Goal: Information Seeking & Learning: Learn about a topic

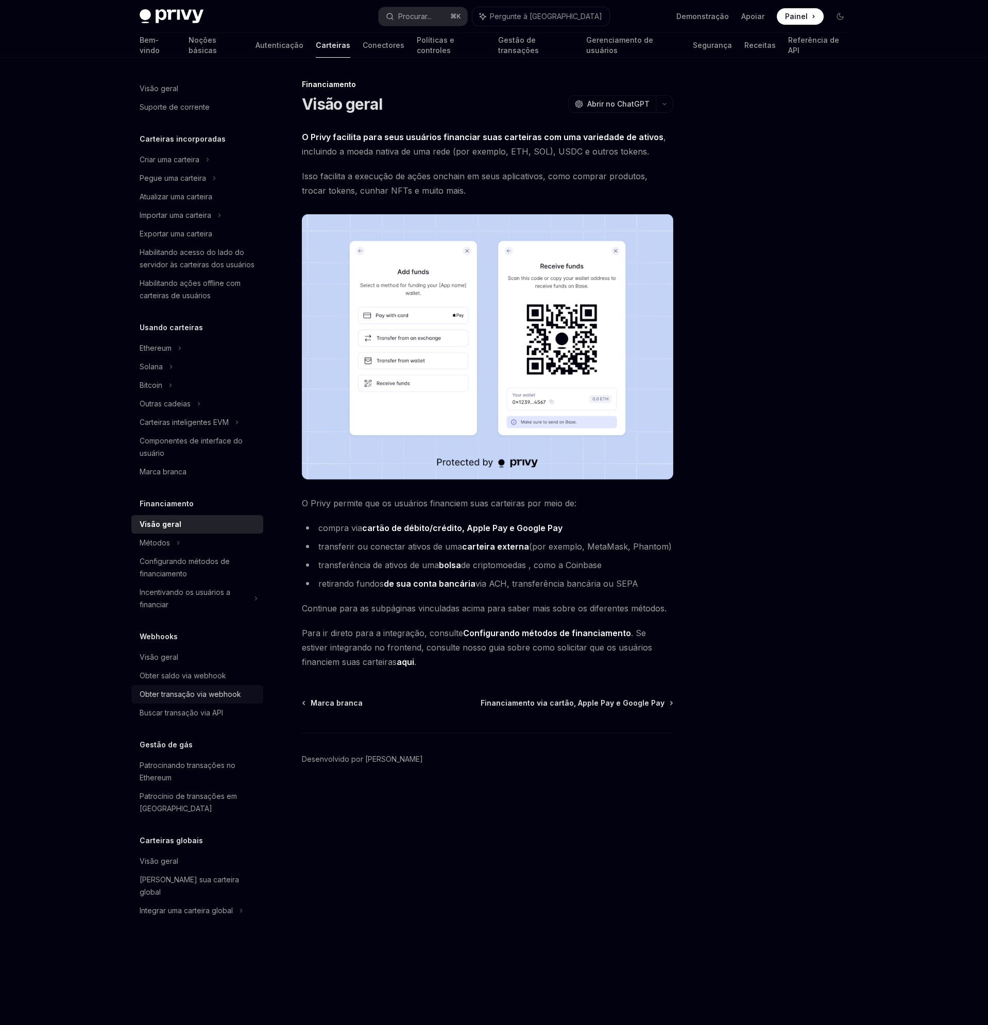
click at [228, 697] on font "Obter transação via webhook" at bounding box center [190, 694] width 101 height 9
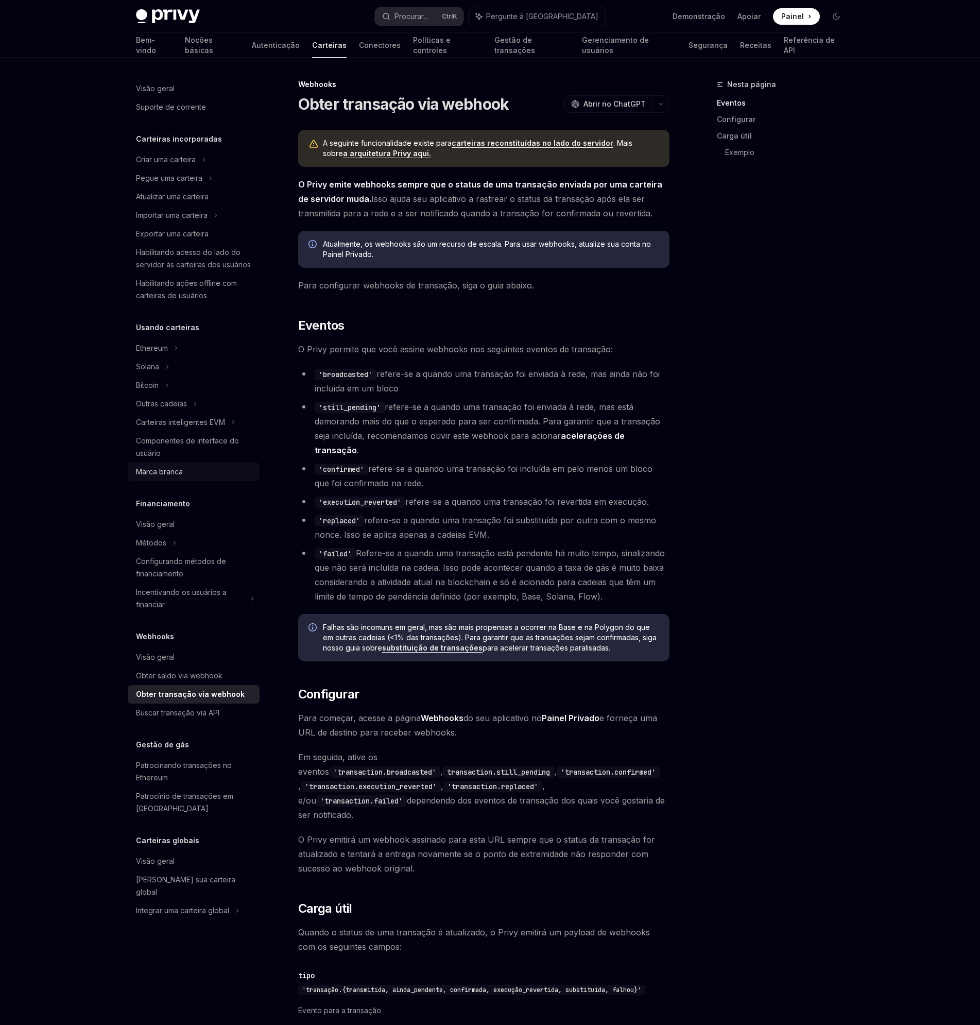
click at [148, 475] on font "Marca branca" at bounding box center [159, 471] width 47 height 9
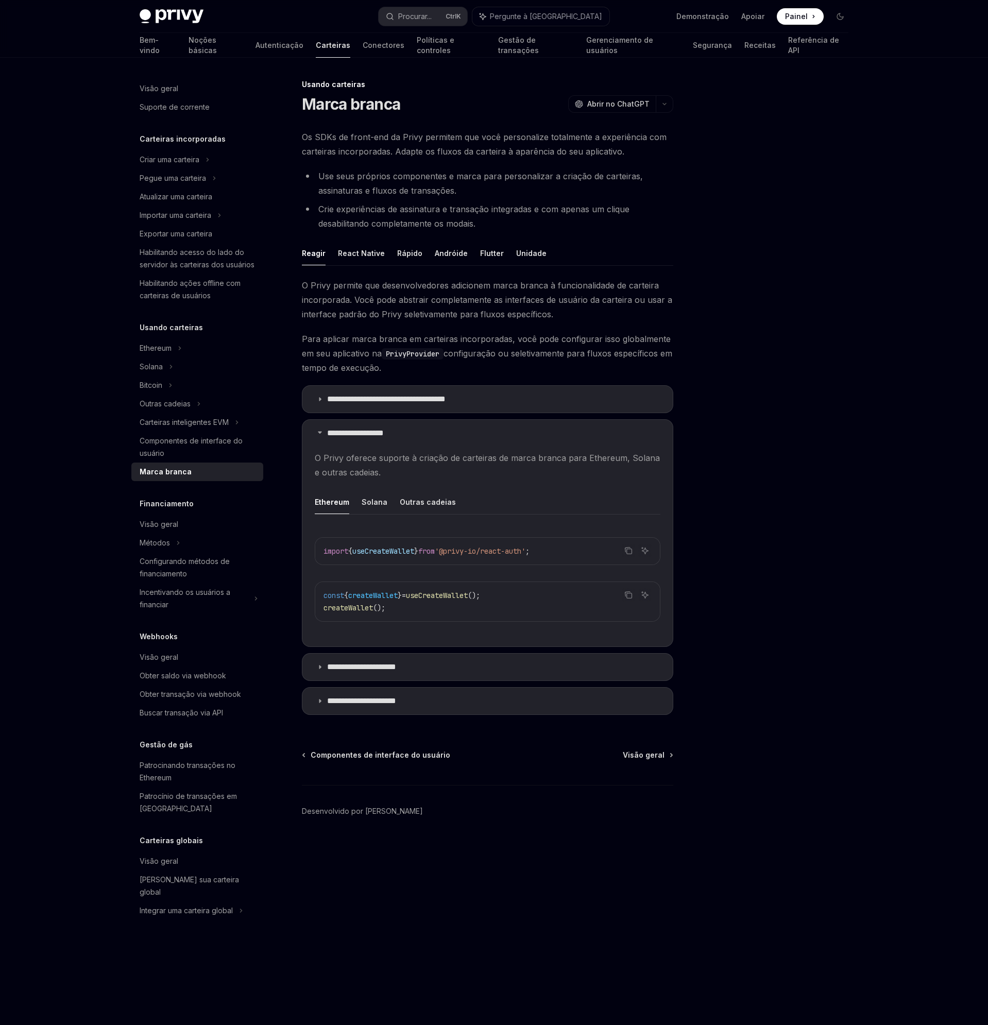
click at [359, 504] on ul "Ethereum Solana Outras cadeias" at bounding box center [488, 502] width 346 height 25
click at [364, 506] on font "Solana" at bounding box center [375, 502] width 26 height 12
click at [415, 498] on font "Outras cadeias" at bounding box center [428, 502] width 56 height 9
click at [392, 680] on summary "**********" at bounding box center [487, 667] width 370 height 27
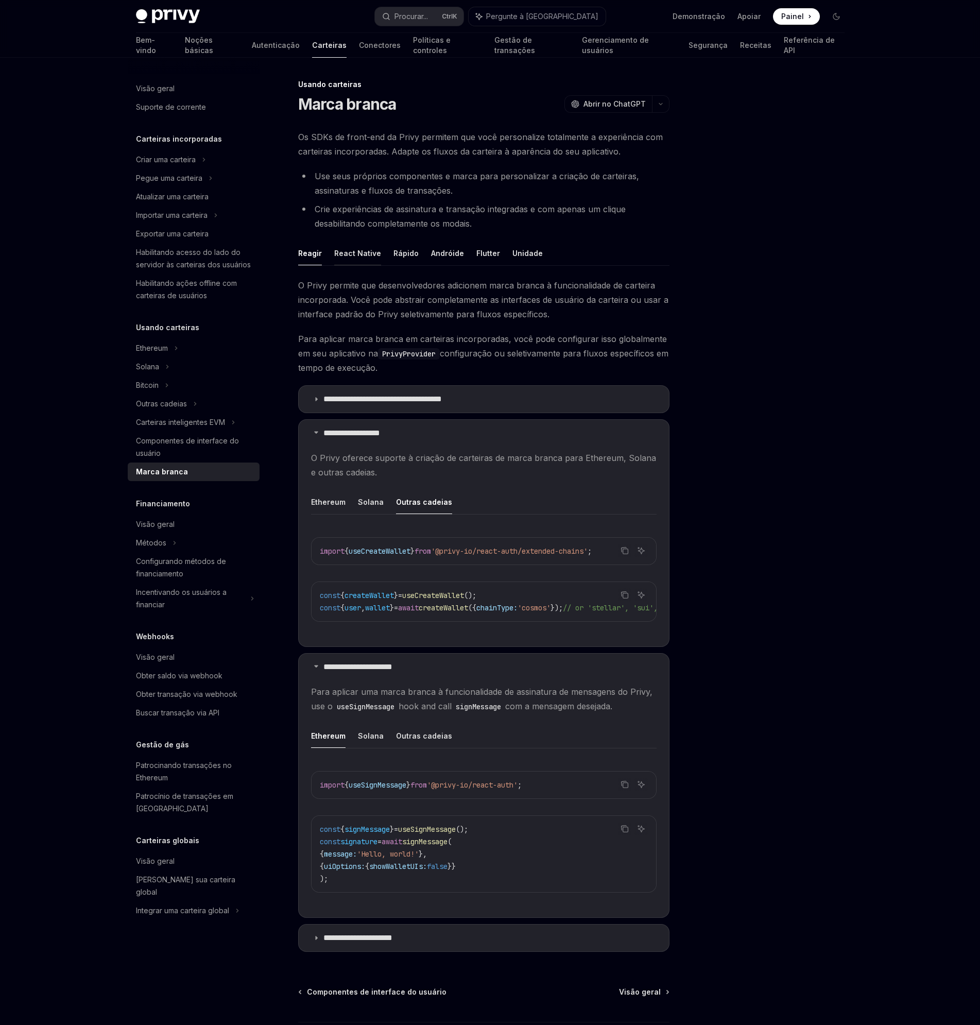
click at [366, 254] on font "React Native" at bounding box center [357, 253] width 47 height 9
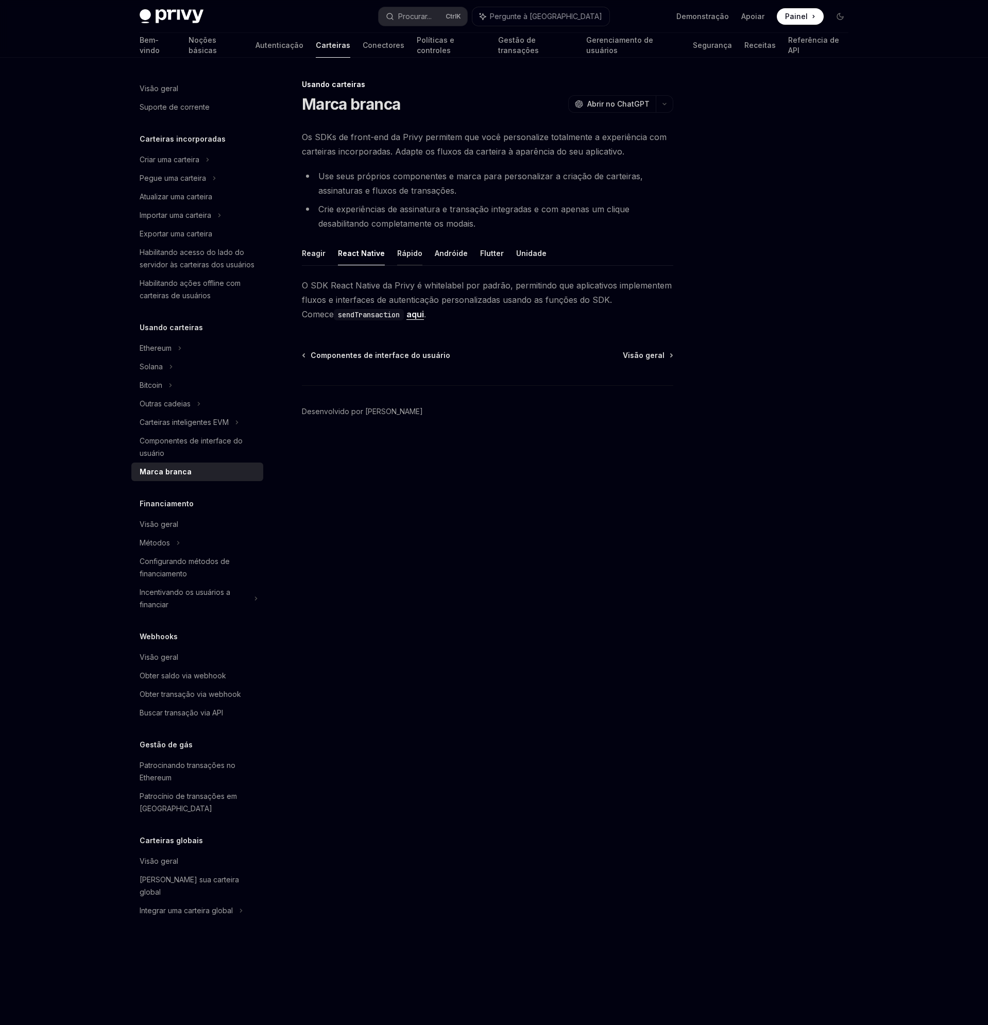
click at [402, 250] on font "Rápido" at bounding box center [409, 253] width 25 height 9
click at [448, 261] on button "Andróide" at bounding box center [451, 253] width 33 height 24
click at [484, 258] on font "Flutter" at bounding box center [492, 253] width 24 height 12
click at [165, 222] on div "Incentivando os usuários a financiar" at bounding box center [176, 215] width 72 height 12
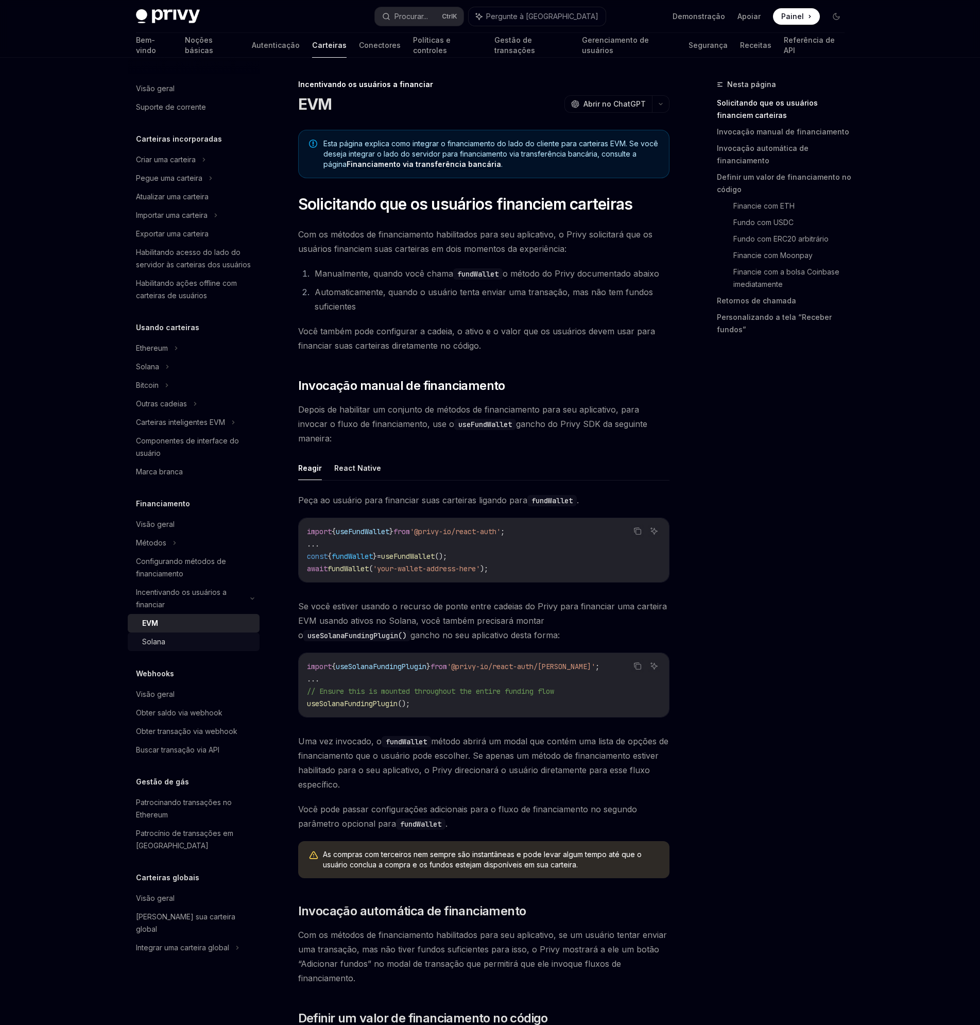
click at [164, 636] on div "Solana" at bounding box center [153, 642] width 23 height 12
type textarea "*"
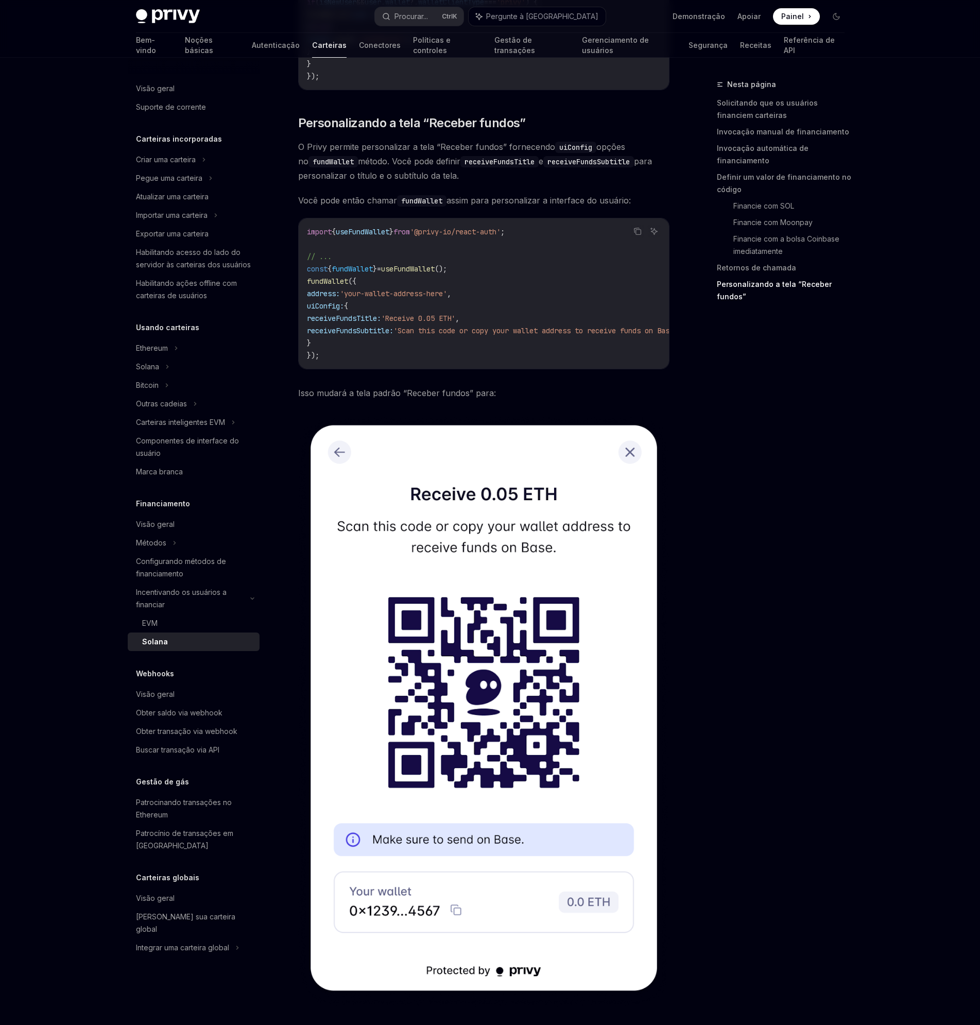
scroll to position [2260, 0]
